Goal: Information Seeking & Learning: Learn about a topic

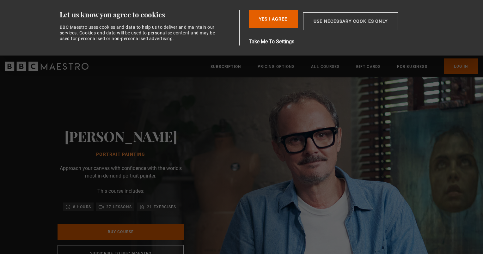
click at [322, 18] on button "Use necessary cookies only" at bounding box center [350, 21] width 95 height 18
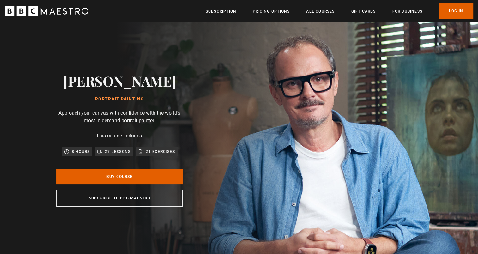
scroll to position [0, 248]
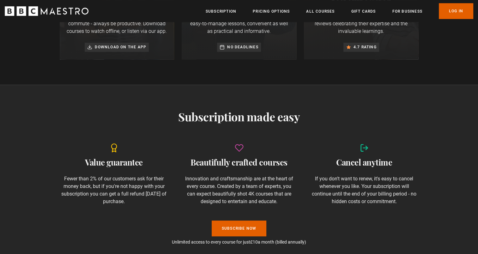
scroll to position [444, 0]
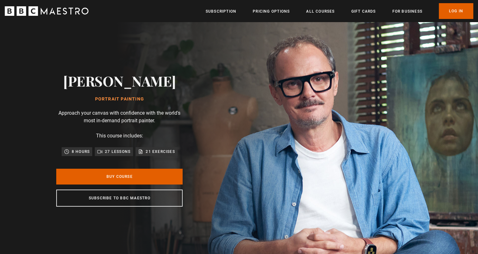
scroll to position [0, 413]
click at [334, 53] on img at bounding box center [261, 139] width 478 height 235
